Goal: Information Seeking & Learning: Learn about a topic

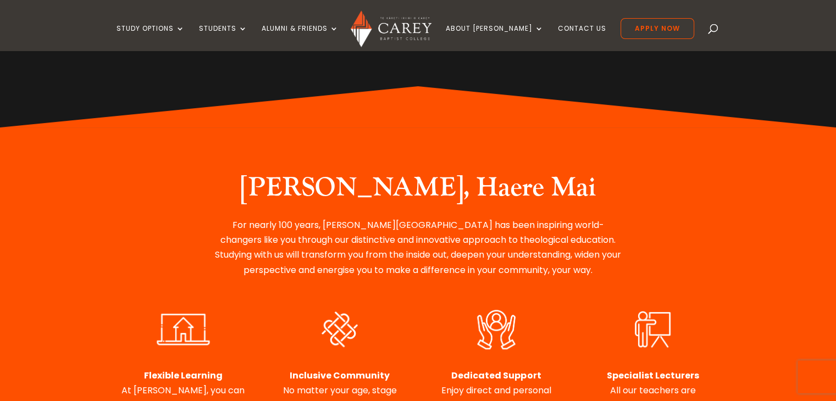
scroll to position [214, 0]
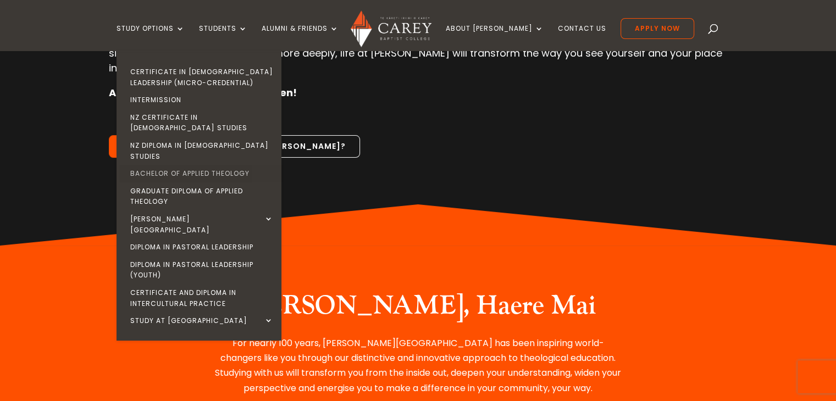
click at [191, 165] on link "Bachelor of Applied Theology" at bounding box center [201, 174] width 165 height 18
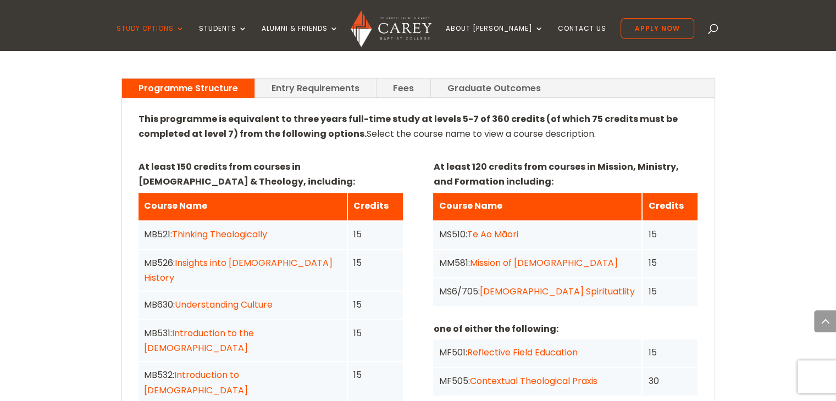
scroll to position [770, 0]
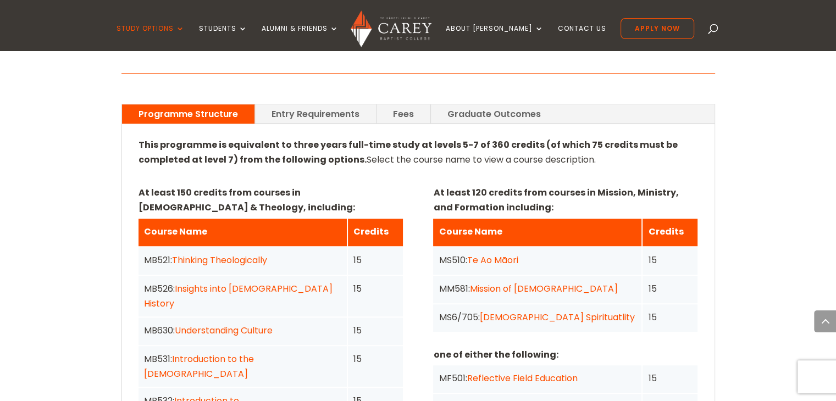
click at [323, 104] on link "Entry Requirements" at bounding box center [315, 113] width 121 height 19
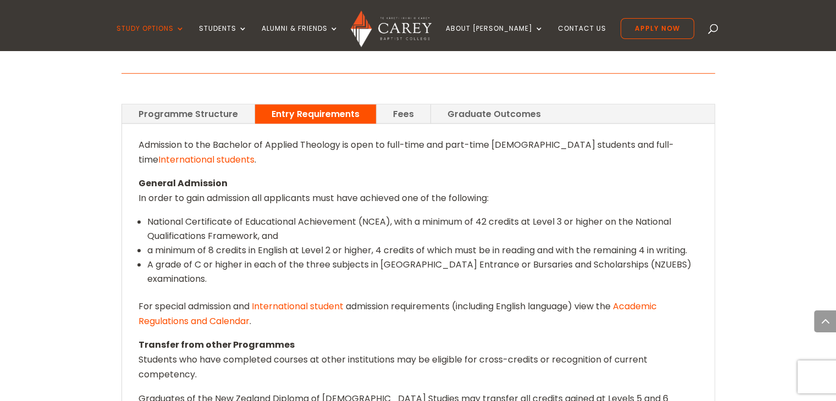
click at [396, 104] on link "Fees" at bounding box center [404, 113] width 54 height 19
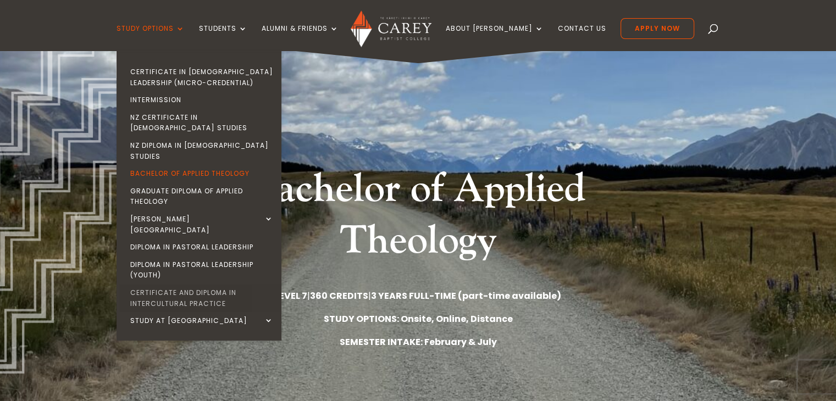
scroll to position [55, 0]
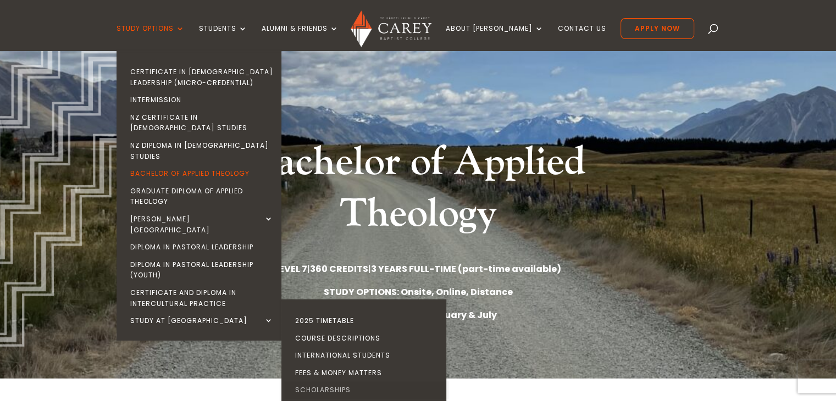
click at [342, 382] on link "Scholarships" at bounding box center [366, 391] width 165 height 18
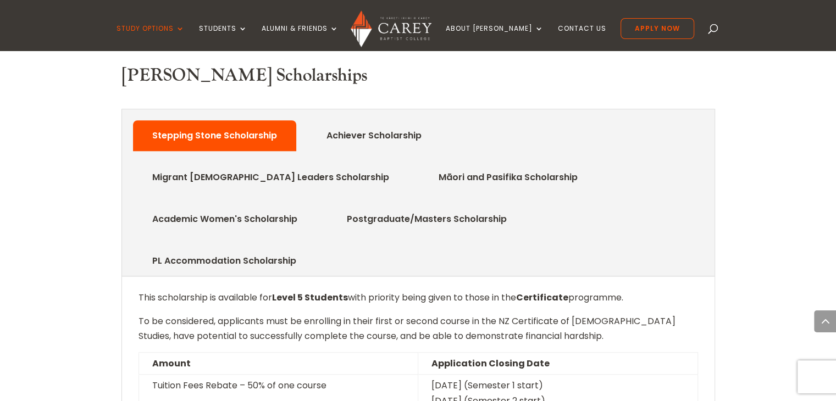
scroll to position [495, 0]
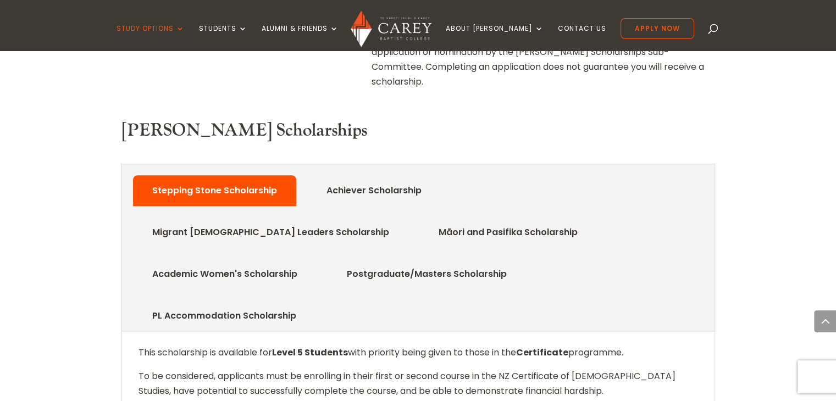
click at [374, 180] on link "Achiever Scholarship" at bounding box center [374, 191] width 128 height 22
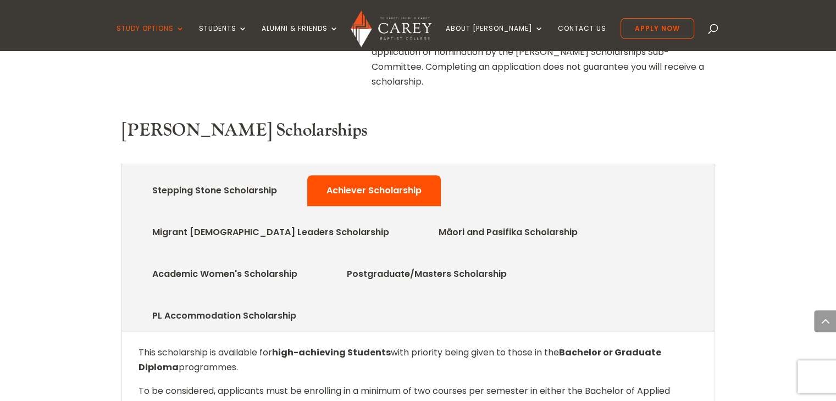
scroll to position [550, 0]
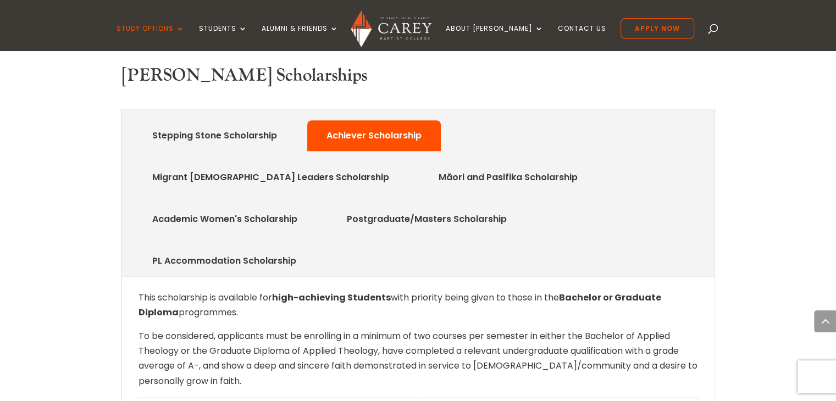
click at [185, 250] on link "PL Accommodation Scholarship" at bounding box center [224, 261] width 177 height 22
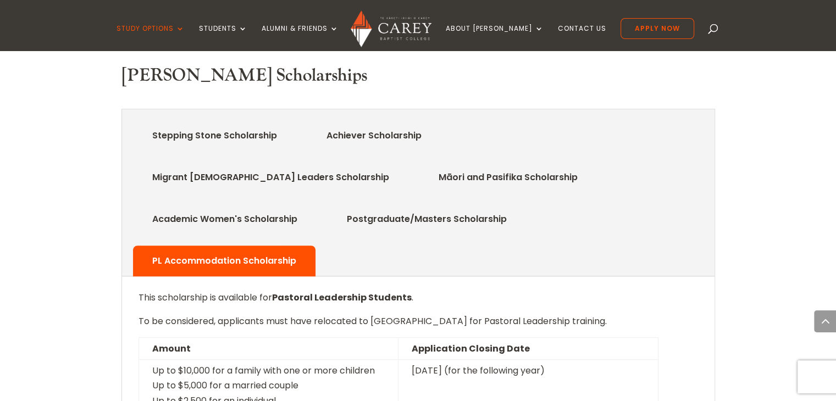
click at [523, 208] on link "Postgraduate/Masters Scholarship" at bounding box center [426, 219] width 193 height 22
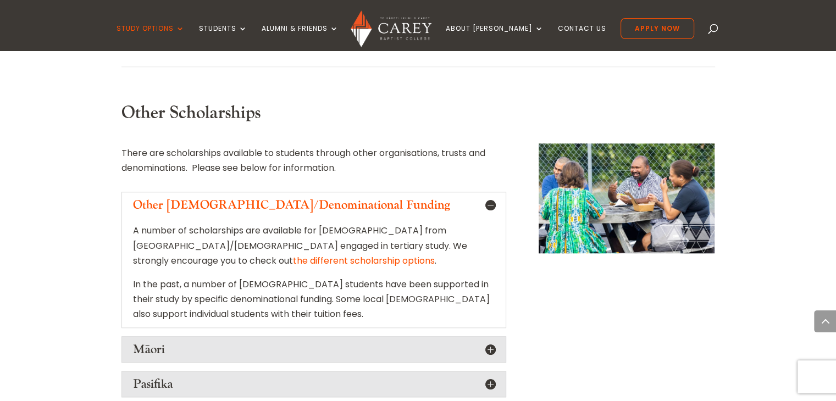
scroll to position [1100, 0]
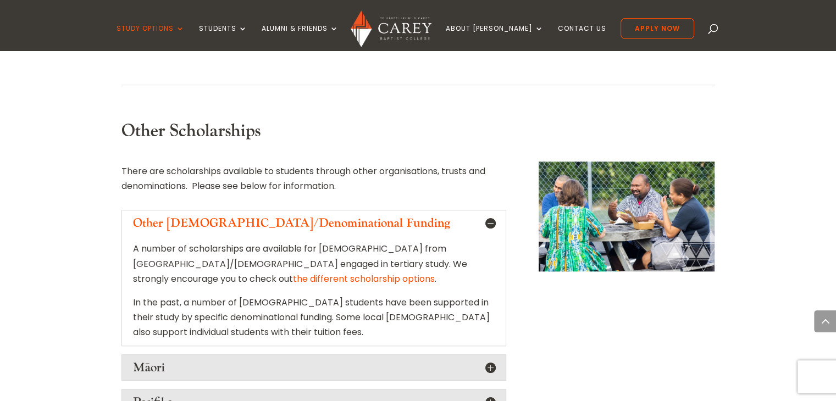
click at [293, 273] on link "the different scholarship options" at bounding box center [364, 279] width 142 height 13
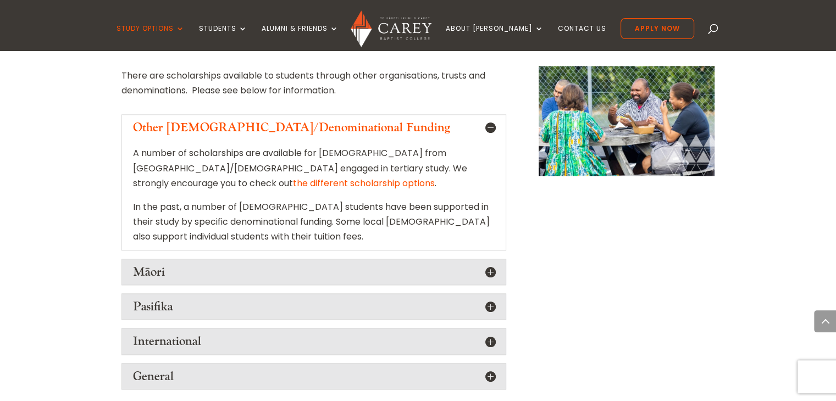
scroll to position [1264, 0]
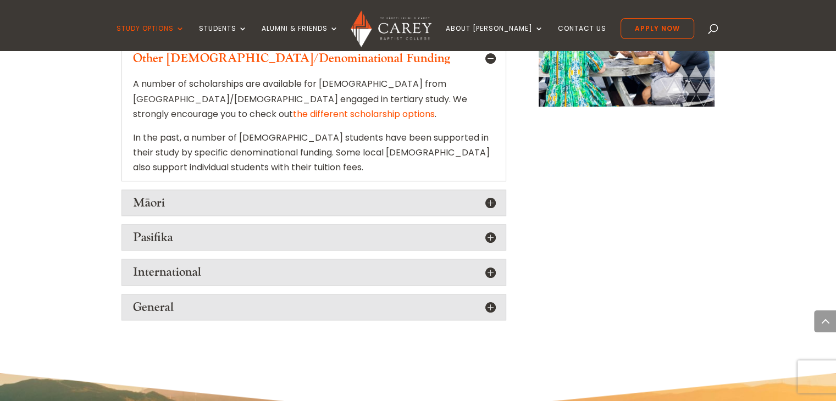
click at [493, 265] on h5 "International" at bounding box center [314, 272] width 362 height 14
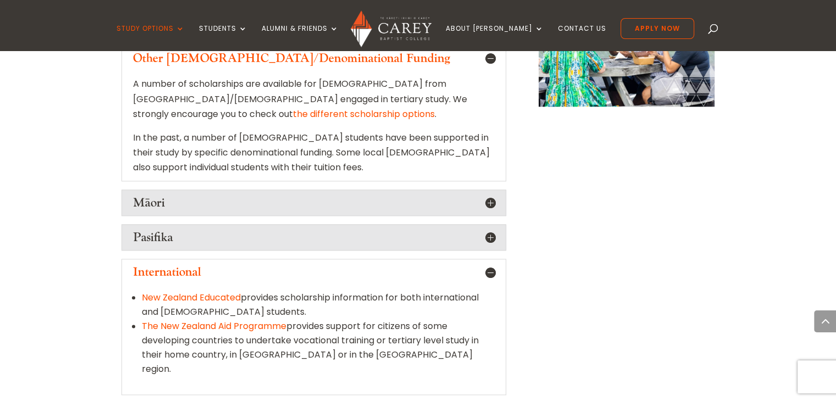
click at [491, 265] on h5 "International" at bounding box center [314, 272] width 362 height 14
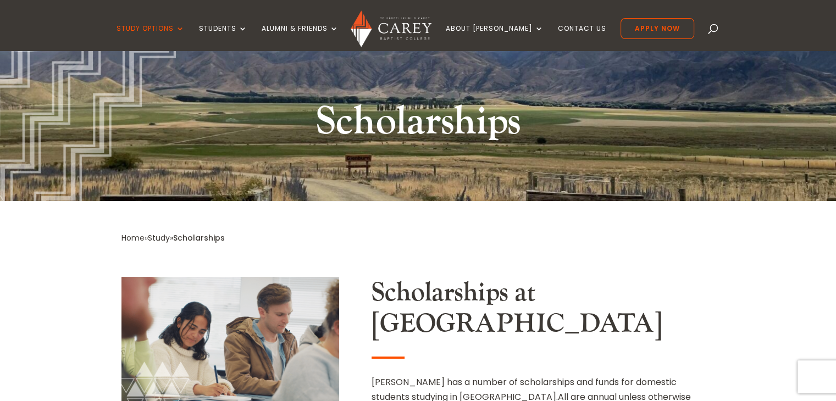
scroll to position [0, 0]
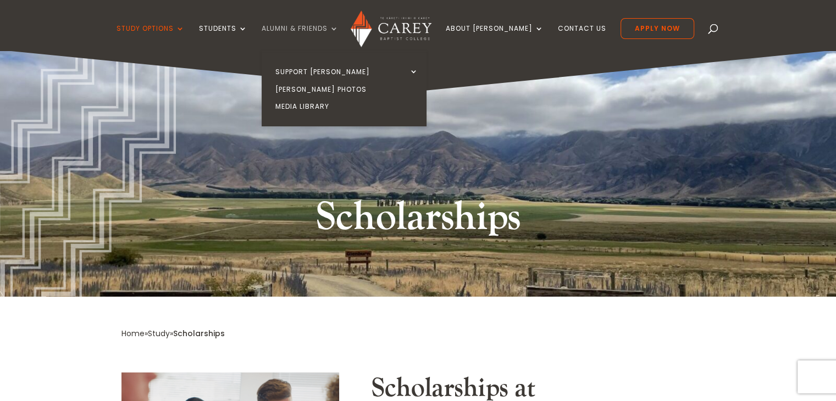
click at [334, 28] on link "Alumni & Friends" at bounding box center [300, 38] width 77 height 26
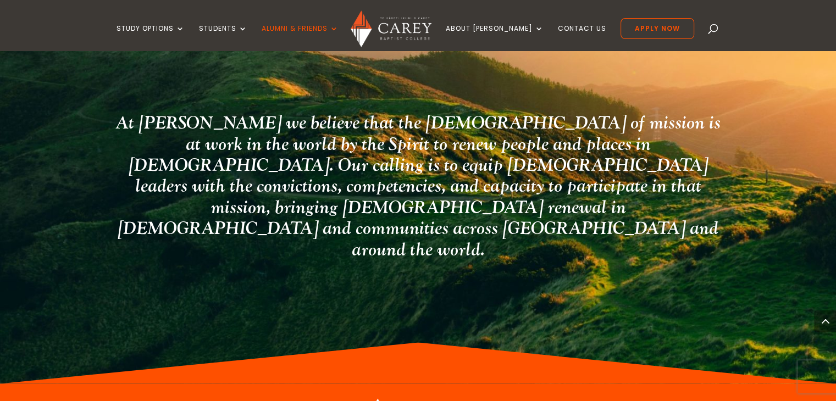
scroll to position [1708, 0]
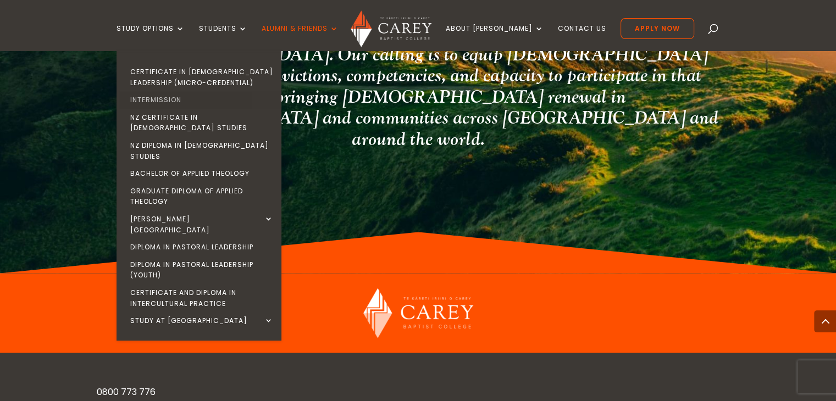
click at [178, 97] on link "Intermission" at bounding box center [201, 100] width 165 height 18
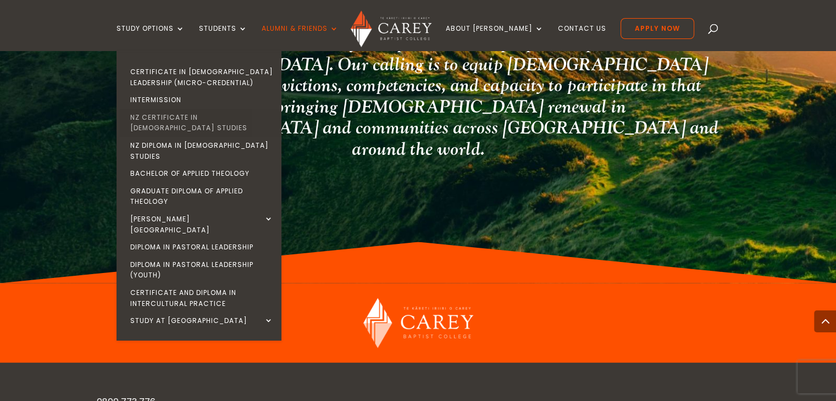
click at [175, 115] on link "NZ Certificate in [DEMOGRAPHIC_DATA] Studies" at bounding box center [201, 123] width 165 height 28
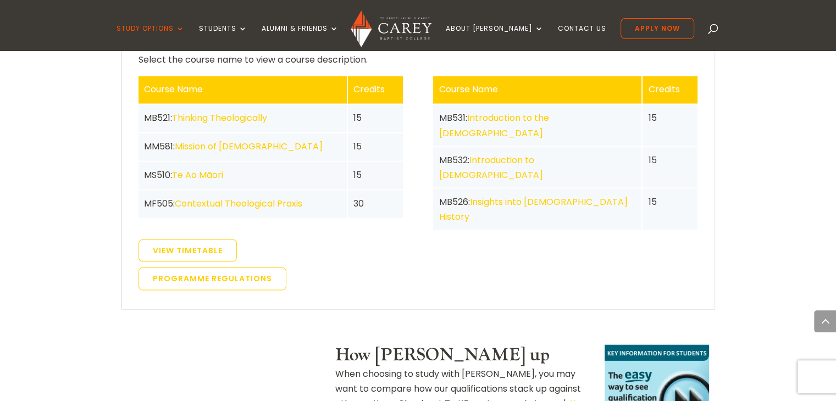
scroll to position [2254, 0]
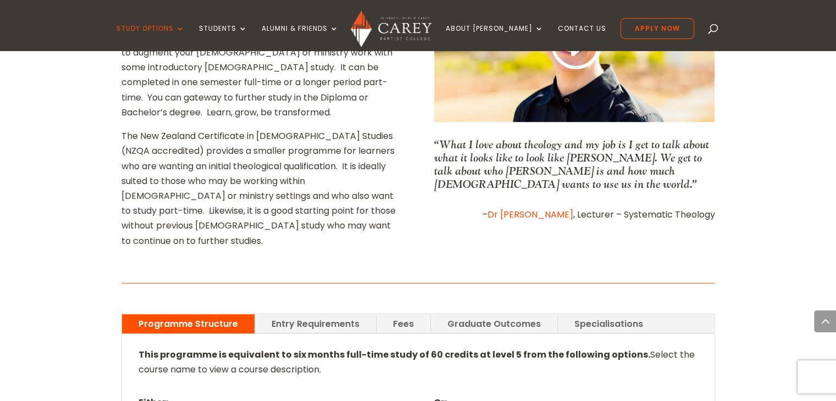
scroll to position [605, 0]
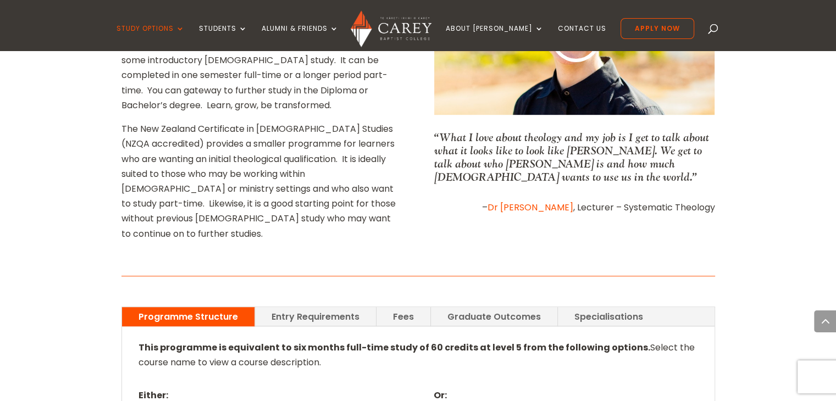
click at [395, 307] on link "Fees" at bounding box center [404, 316] width 54 height 19
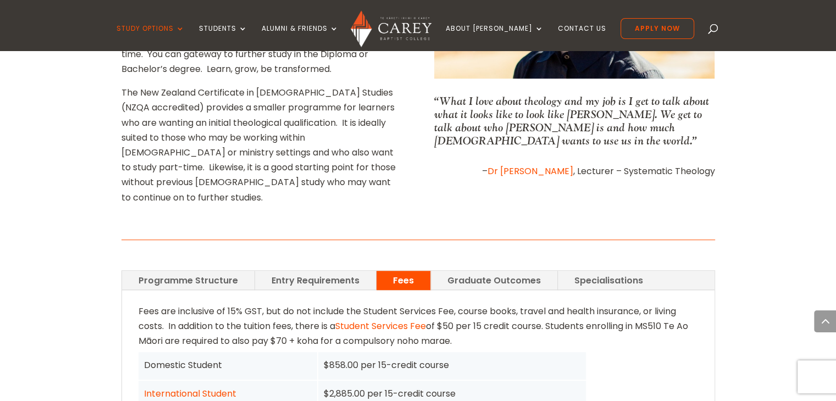
scroll to position [660, 0]
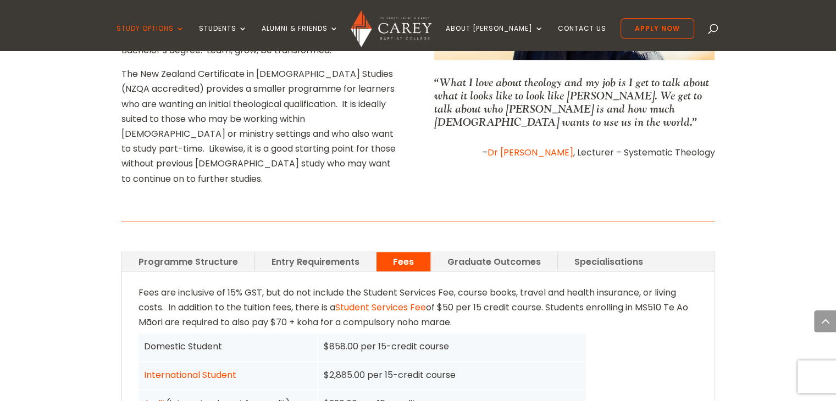
click at [216, 252] on link "Programme Structure" at bounding box center [188, 261] width 132 height 19
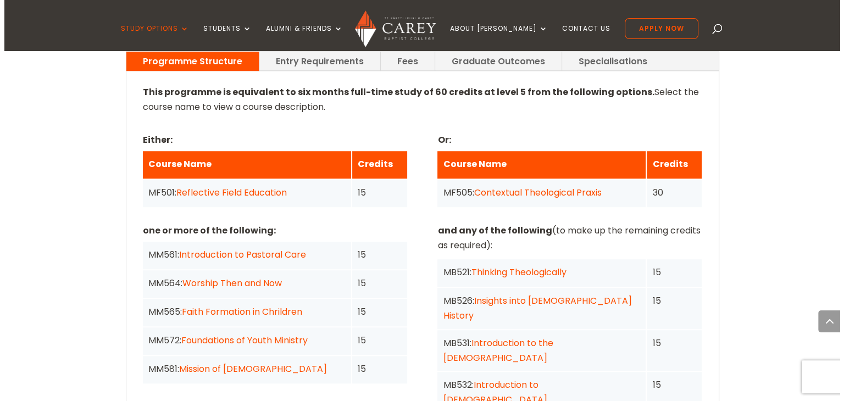
scroll to position [880, 0]
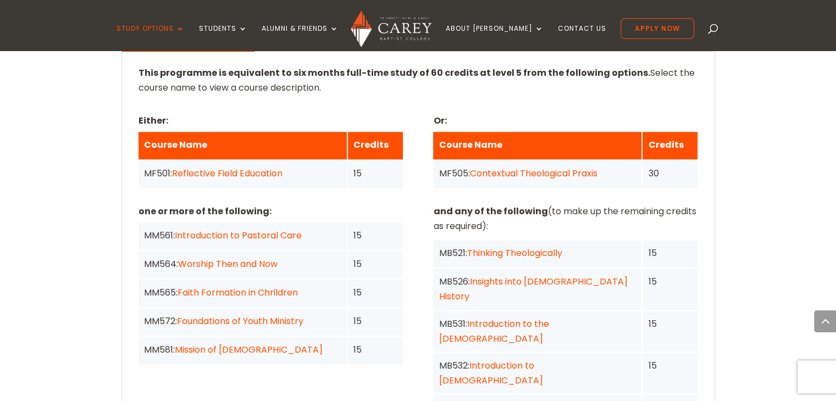
click at [262, 258] on link "Worship Then and Now" at bounding box center [228, 264] width 100 height 13
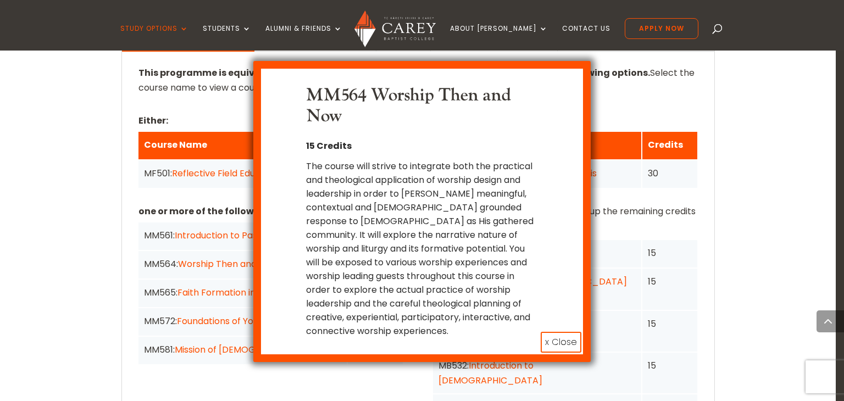
click at [562, 332] on button "x Close" at bounding box center [561, 342] width 41 height 21
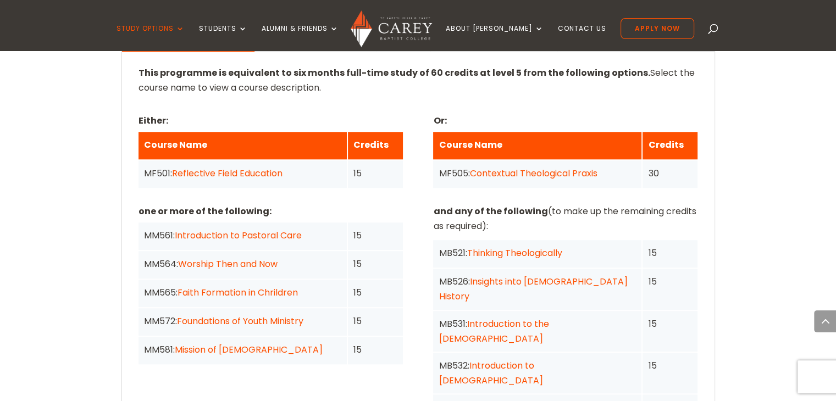
click at [255, 286] on link "Faith Formation in Chrildren" at bounding box center [238, 292] width 120 height 13
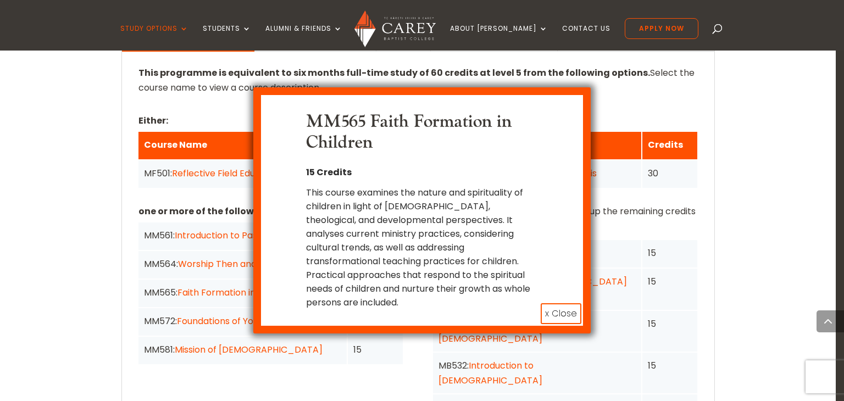
click at [550, 303] on button "x Close" at bounding box center [561, 313] width 41 height 21
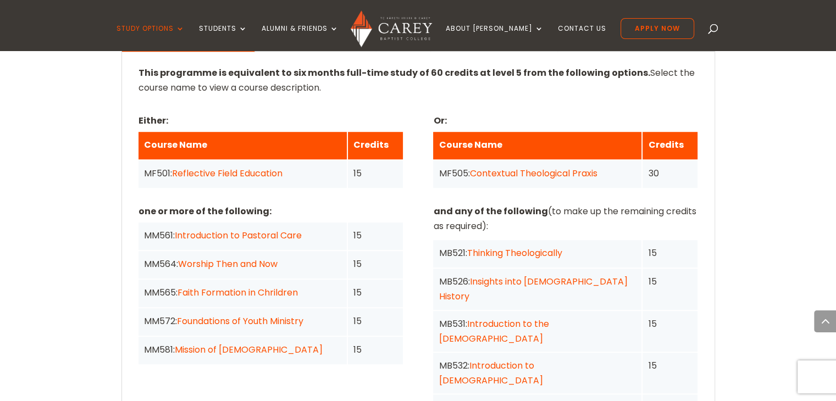
click at [231, 229] on link "Introduction to Pastoral Care" at bounding box center [238, 235] width 127 height 13
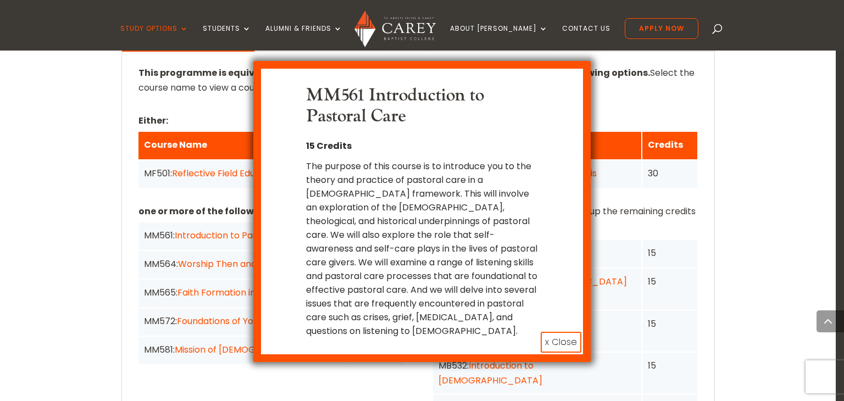
click at [548, 332] on button "x Close" at bounding box center [561, 342] width 41 height 21
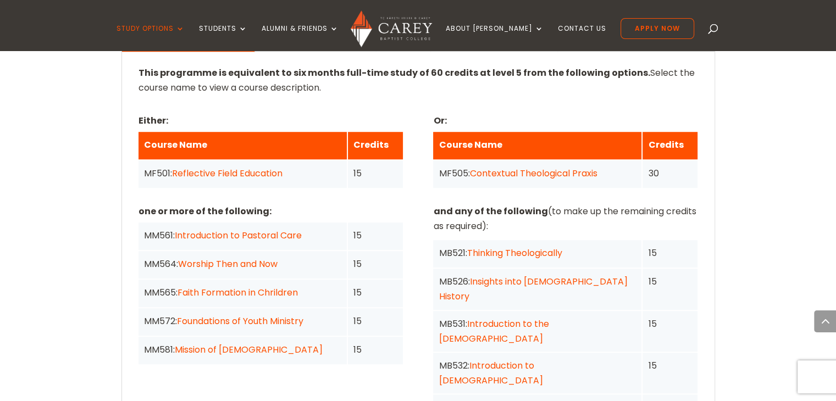
click at [221, 344] on link "Mission of God" at bounding box center [249, 350] width 148 height 13
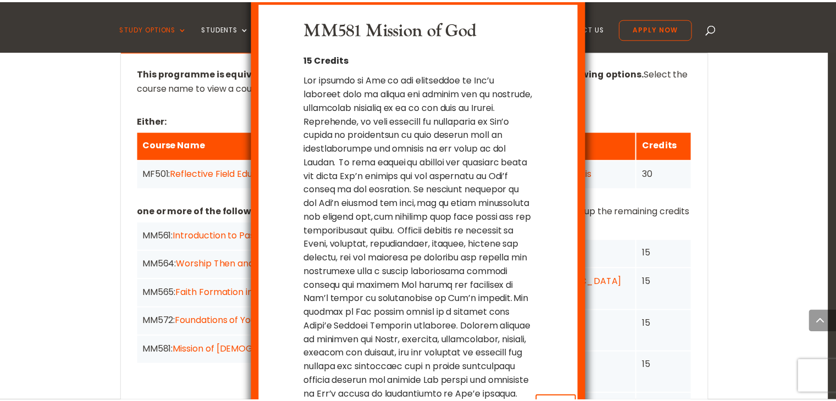
scroll to position [35, 0]
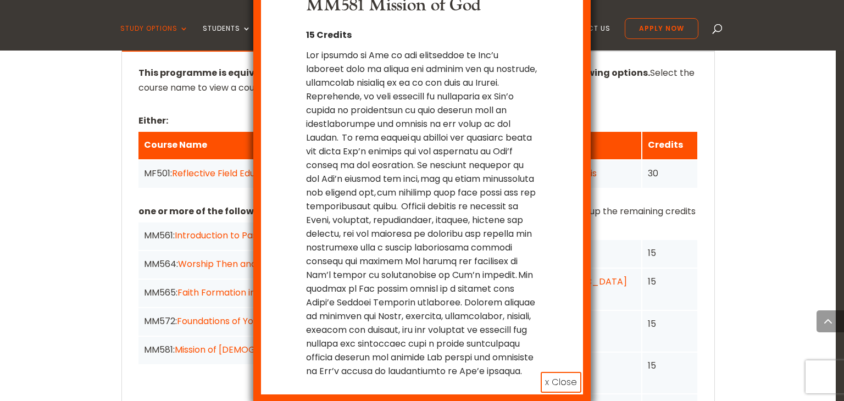
click at [550, 382] on button "x Close" at bounding box center [561, 382] width 41 height 21
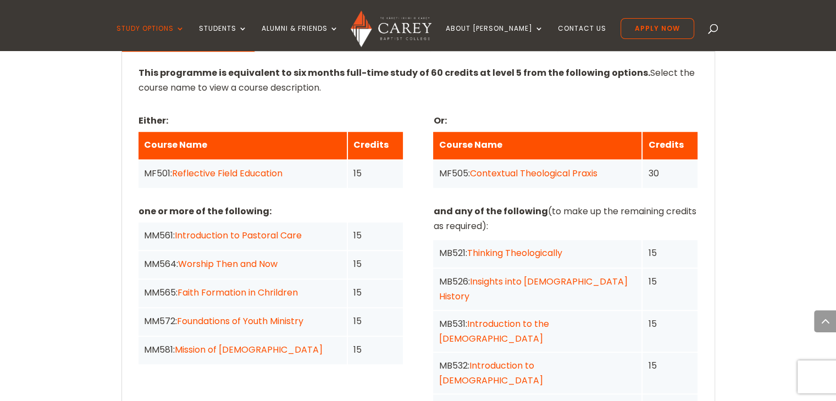
click at [531, 247] on link "Thinking Theologically" at bounding box center [514, 253] width 95 height 13
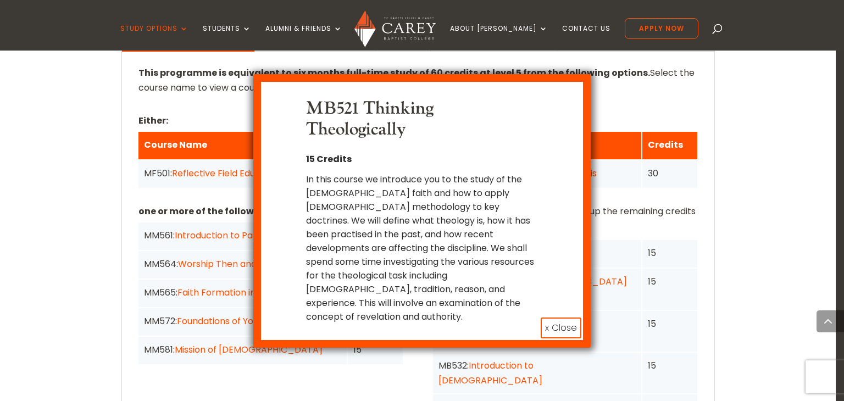
click at [550, 318] on button "x Close" at bounding box center [561, 328] width 41 height 21
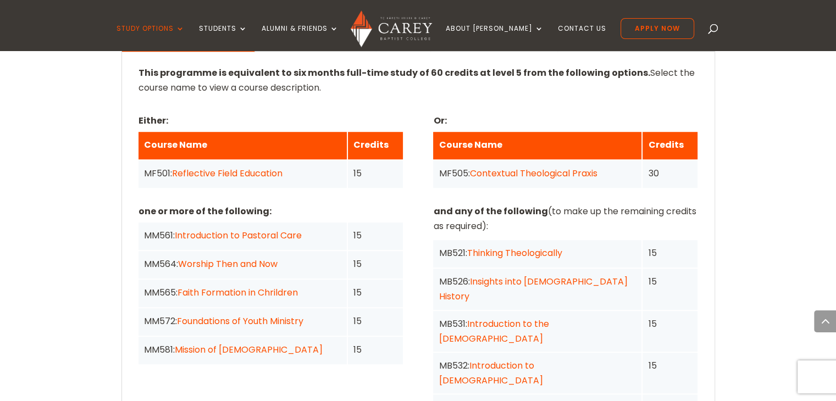
click at [529, 275] on link "Insights into Church History" at bounding box center [533, 288] width 189 height 27
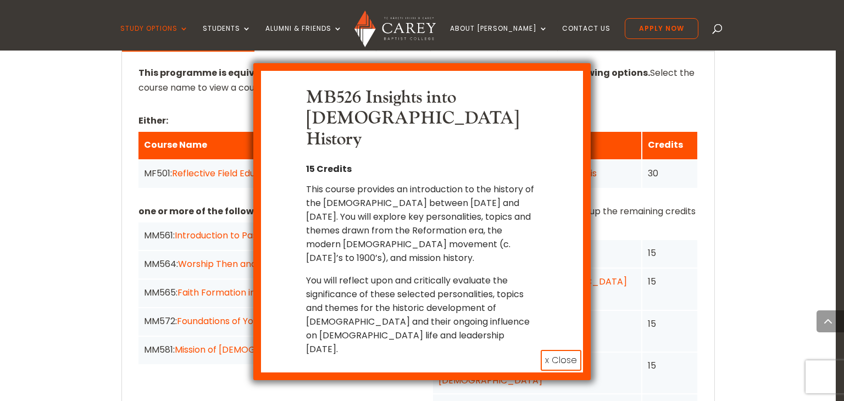
click at [560, 350] on button "x Close" at bounding box center [561, 360] width 41 height 21
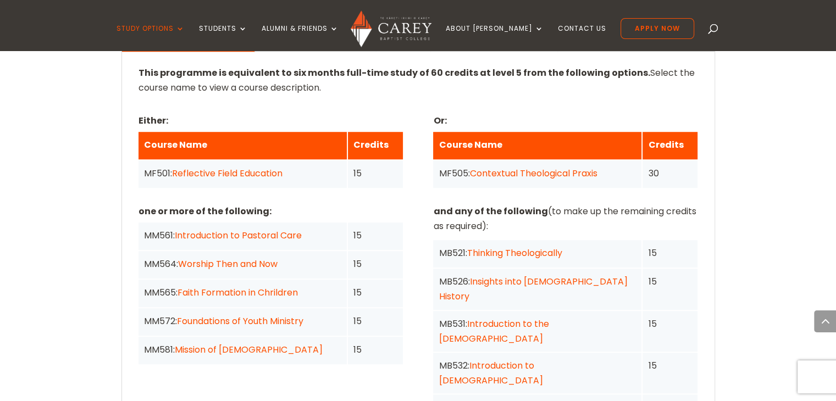
click at [545, 318] on link "Introduction to the Old Testament" at bounding box center [494, 331] width 110 height 27
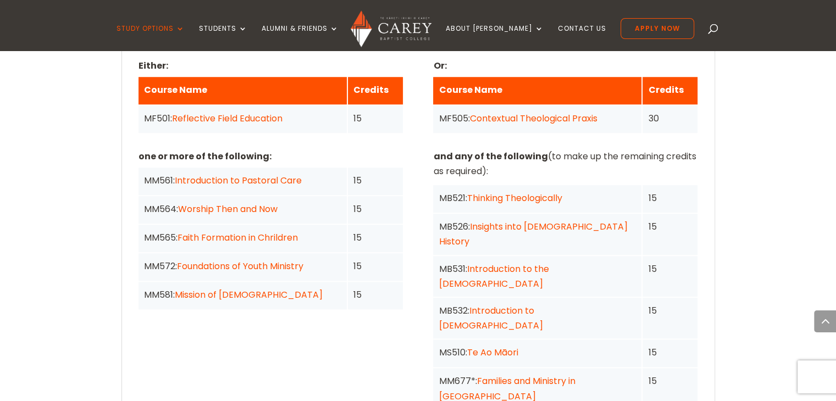
scroll to position [990, 0]
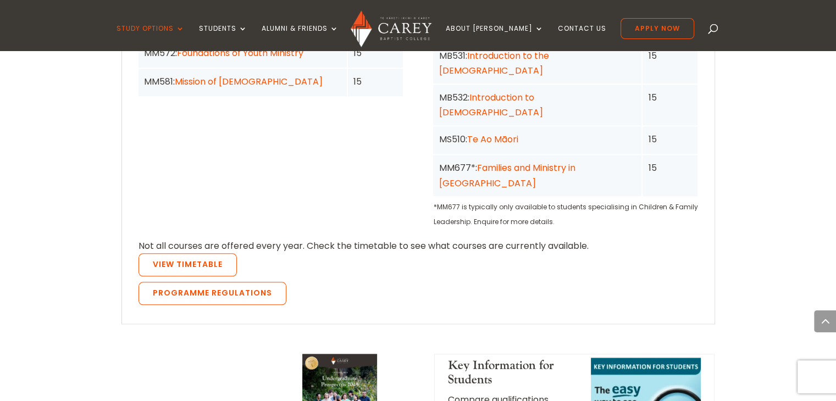
scroll to position [1155, 0]
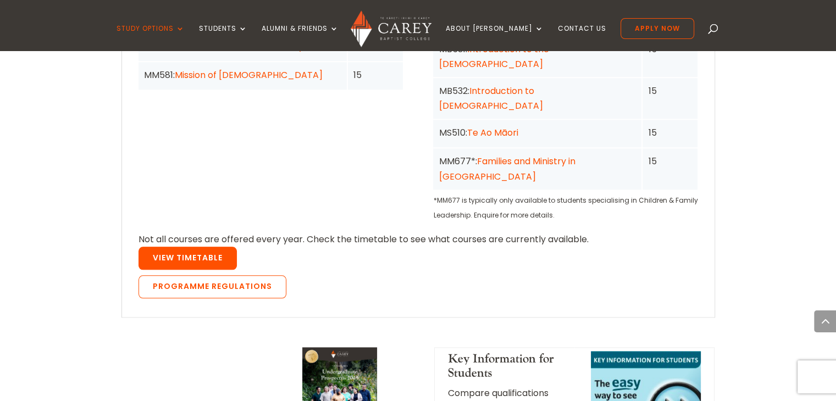
click at [201, 247] on link "View Timetable" at bounding box center [188, 258] width 98 height 23
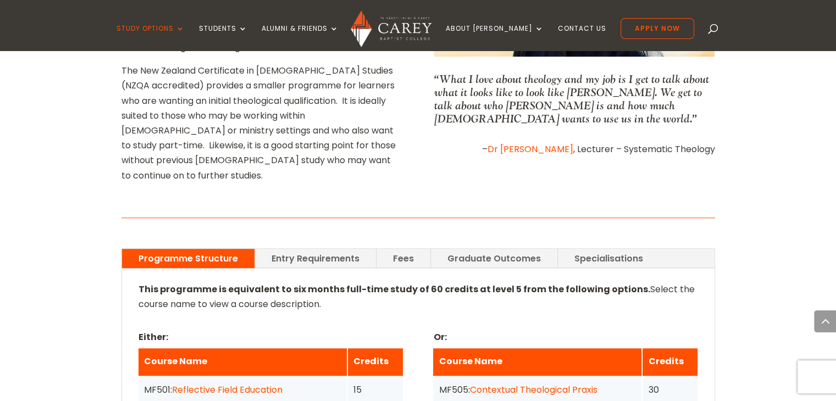
scroll to position [660, 0]
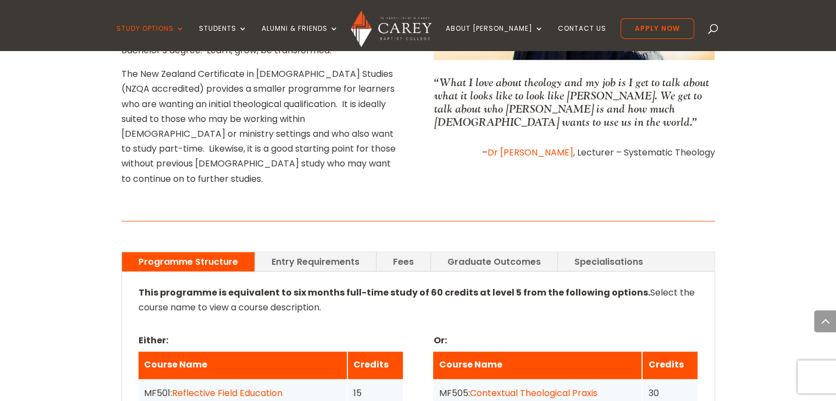
click at [403, 252] on link "Fees" at bounding box center [404, 261] width 54 height 19
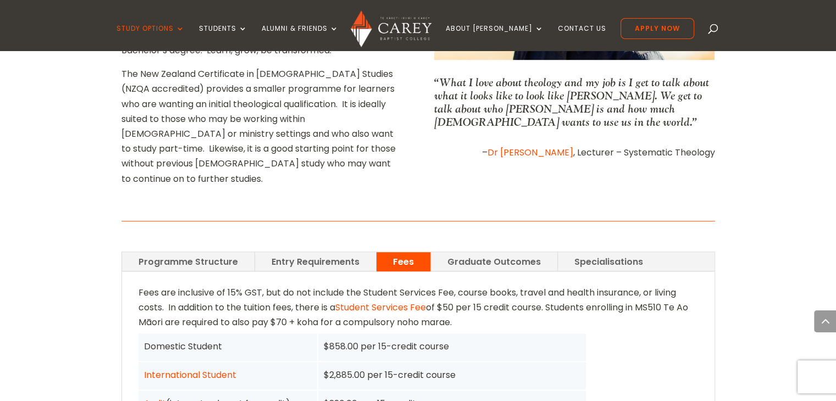
click at [477, 252] on link "Graduate Outcomes" at bounding box center [494, 261] width 126 height 19
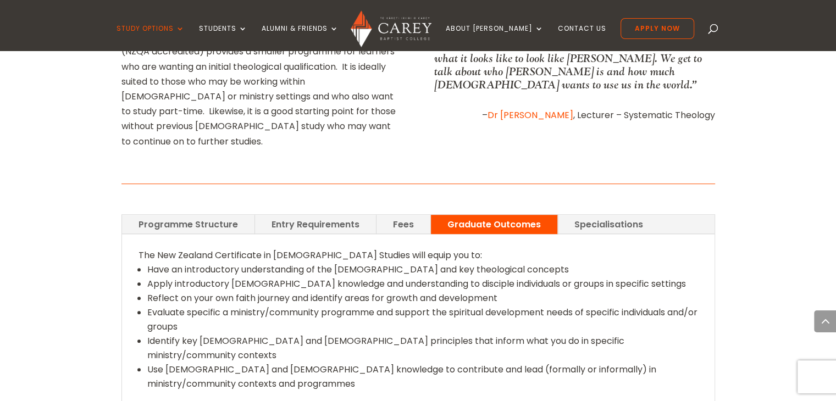
scroll to position [770, 0]
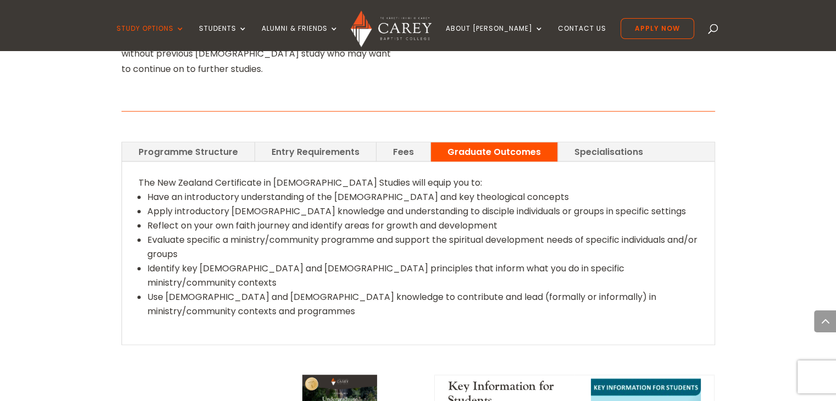
click at [574, 142] on link "Specialisations" at bounding box center [609, 151] width 102 height 19
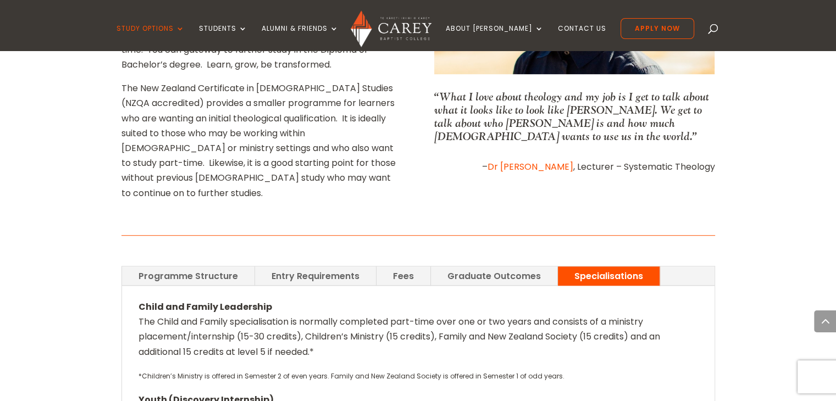
scroll to position [587, 0]
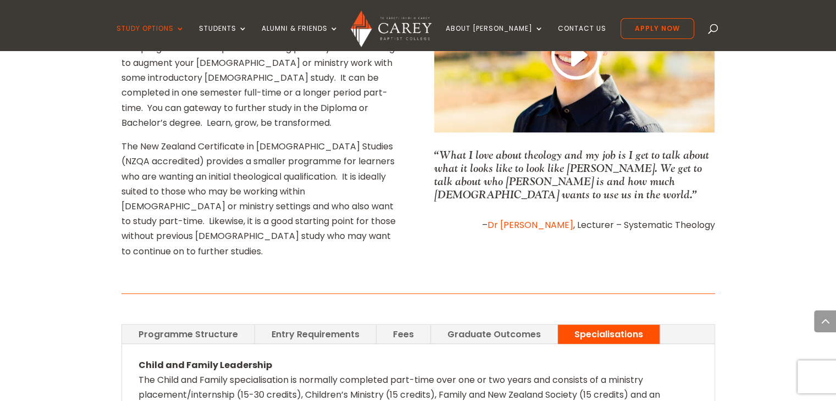
click at [193, 325] on link "Programme Structure" at bounding box center [188, 334] width 132 height 19
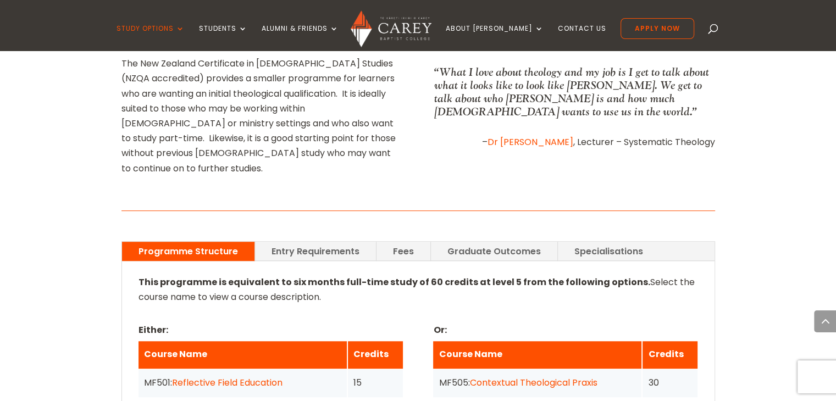
scroll to position [642, 0]
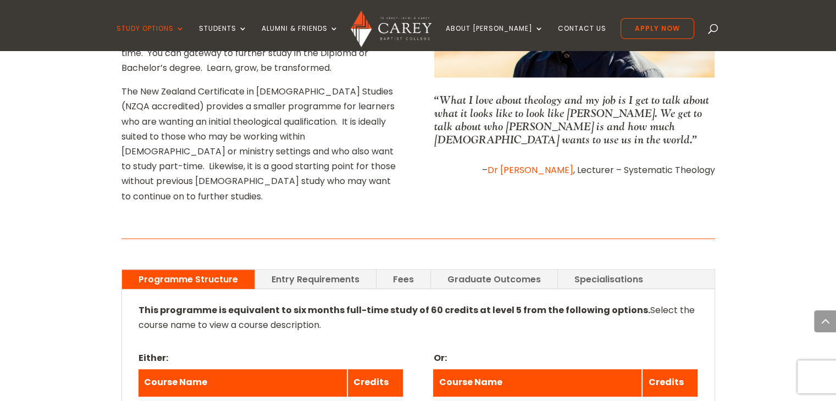
click at [412, 270] on link "Fees" at bounding box center [404, 279] width 54 height 19
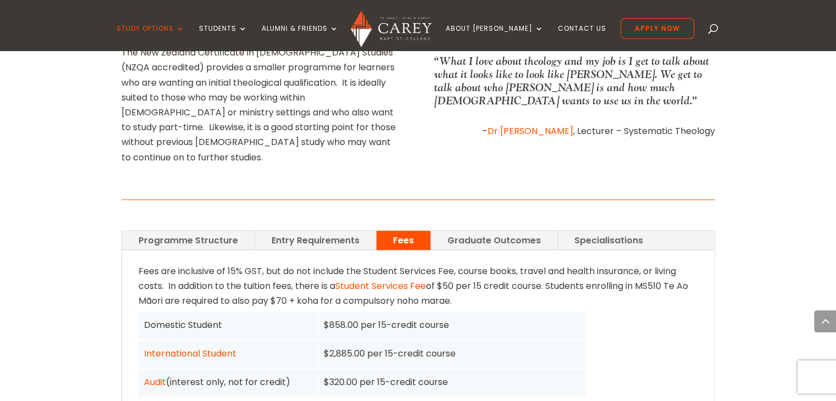
scroll to position [697, 0]
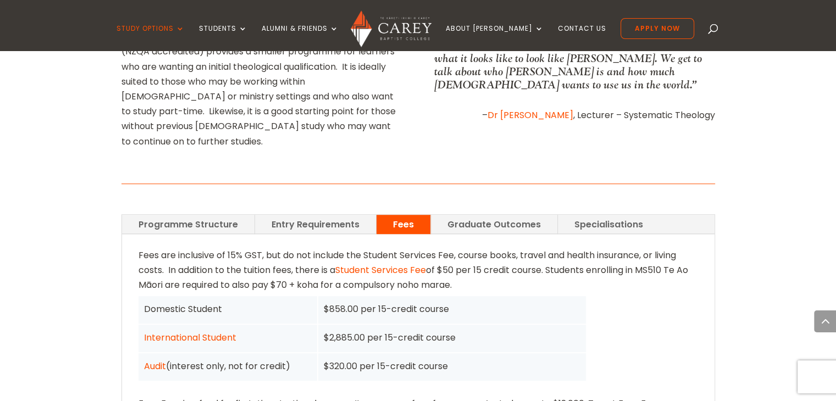
click at [159, 360] on link "Audit" at bounding box center [155, 366] width 22 height 13
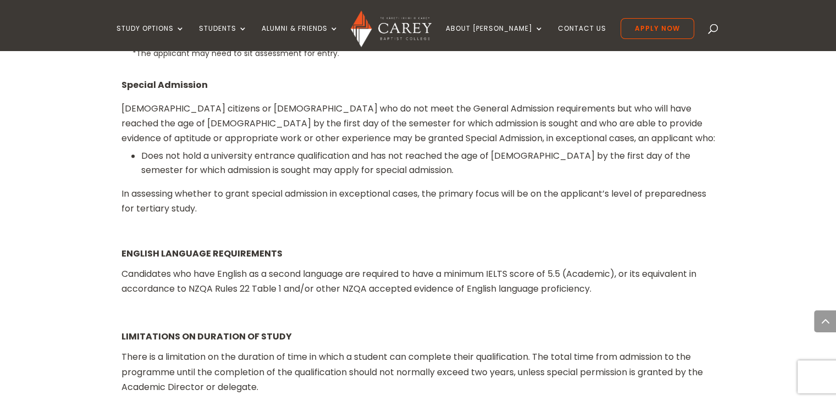
scroll to position [1704, 0]
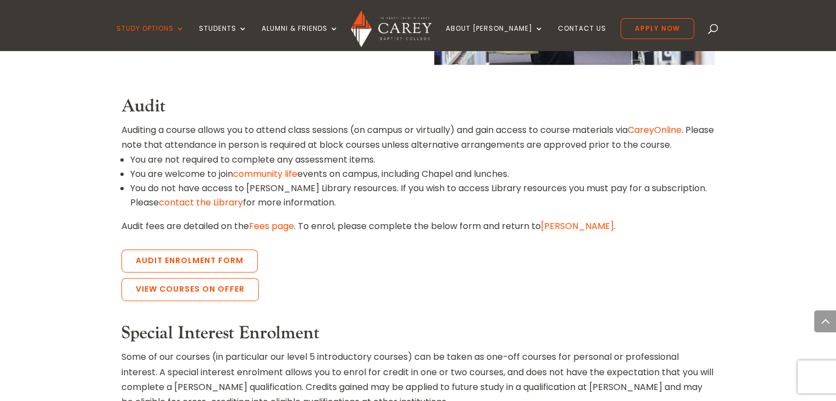
scroll to position [550, 0]
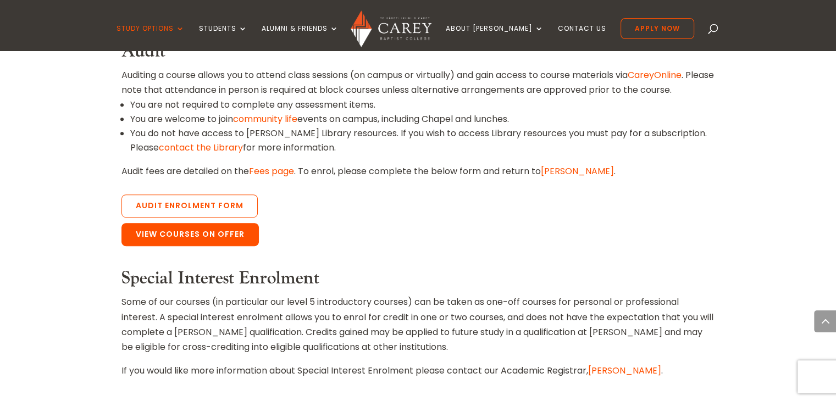
click at [243, 234] on link "View Courses on Offer" at bounding box center [190, 234] width 137 height 23
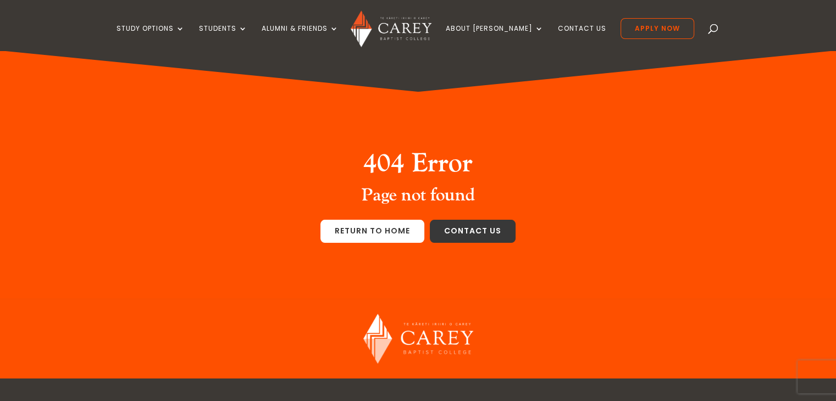
click at [360, 227] on link "Return to home" at bounding box center [373, 231] width 104 height 23
